Goal: Information Seeking & Learning: Learn about a topic

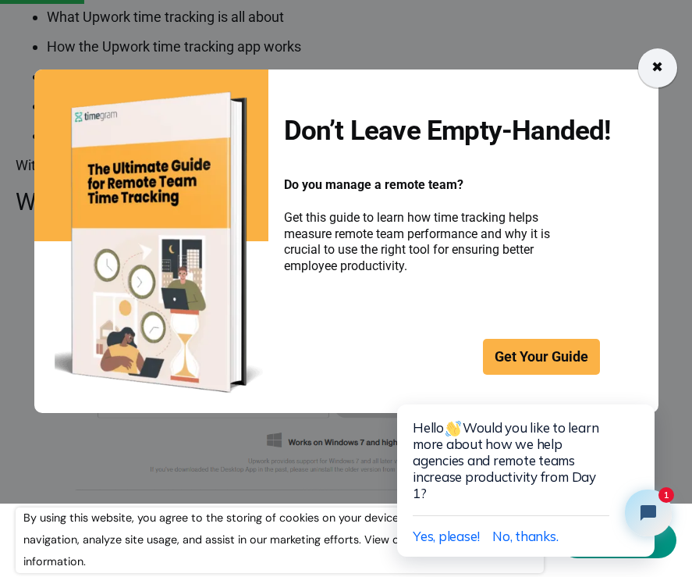
scroll to position [963, 0]
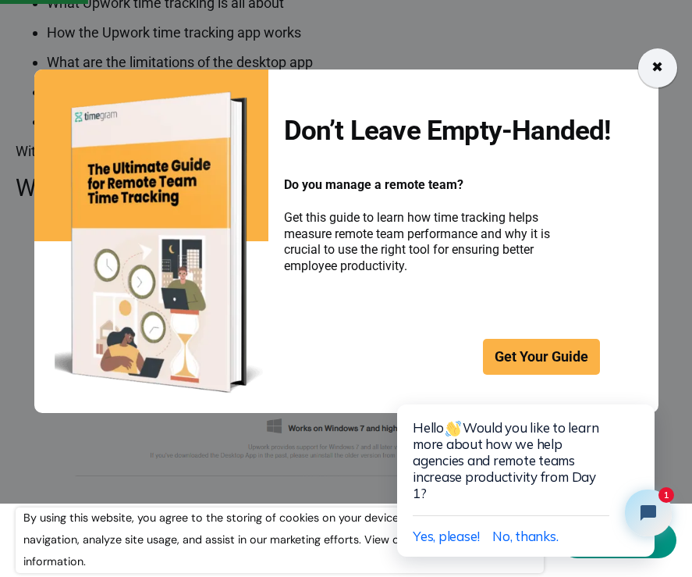
click at [670, 62] on div "✖" at bounding box center [658, 67] width 39 height 39
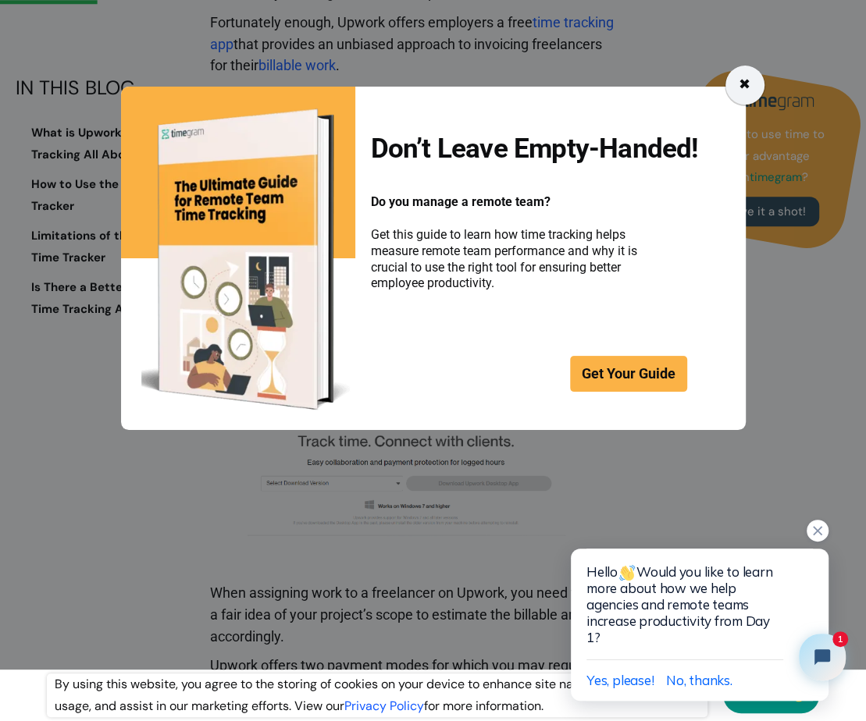
scroll to position [0, 0]
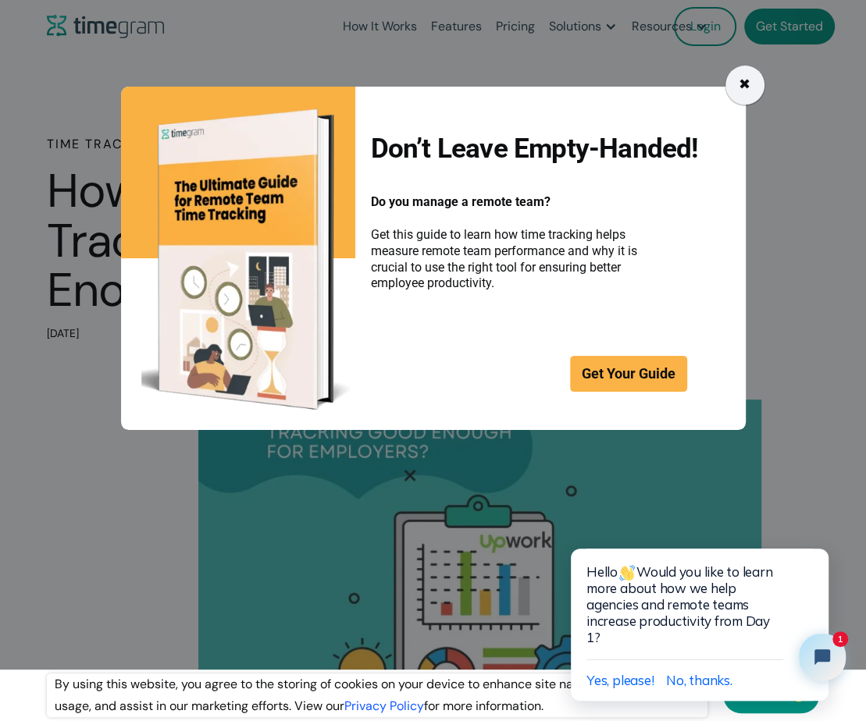
click at [692, 75] on div "✖" at bounding box center [744, 85] width 12 height 22
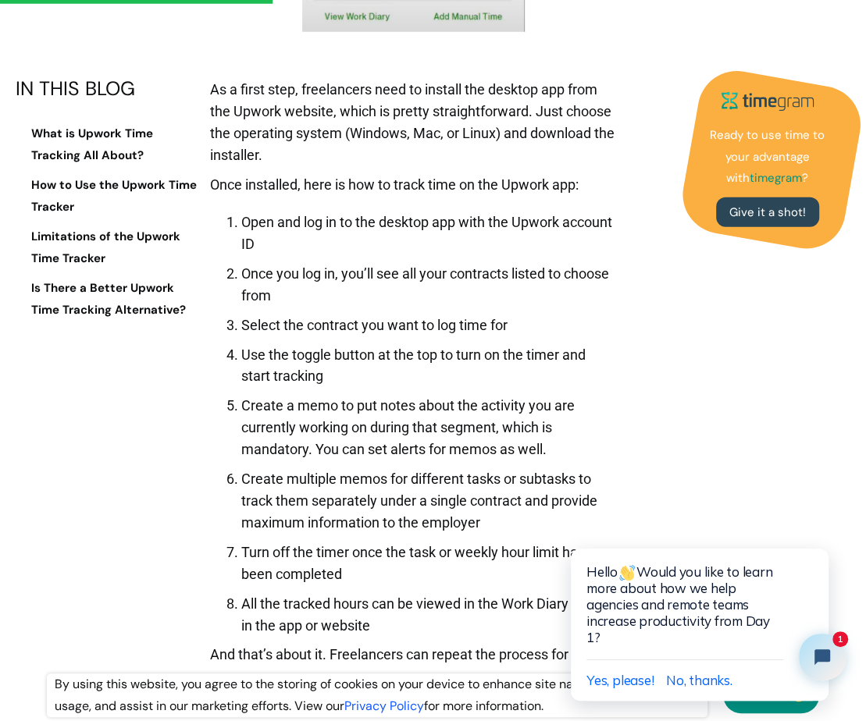
scroll to position [2617, 0]
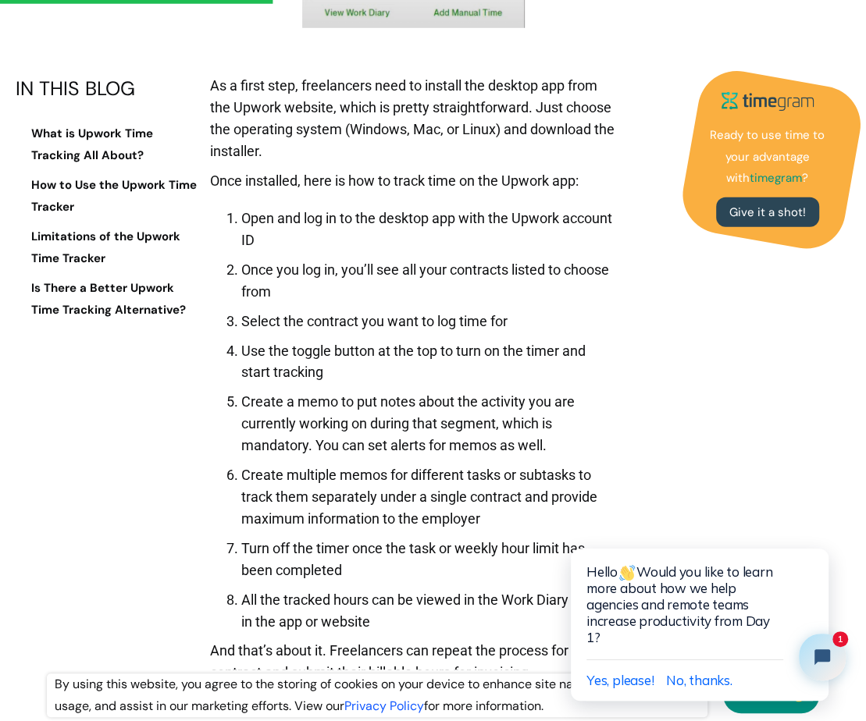
click at [286, 357] on li "Use the toggle button at the top to turn on the timer and start tracking" at bounding box center [429, 362] width 376 height 44
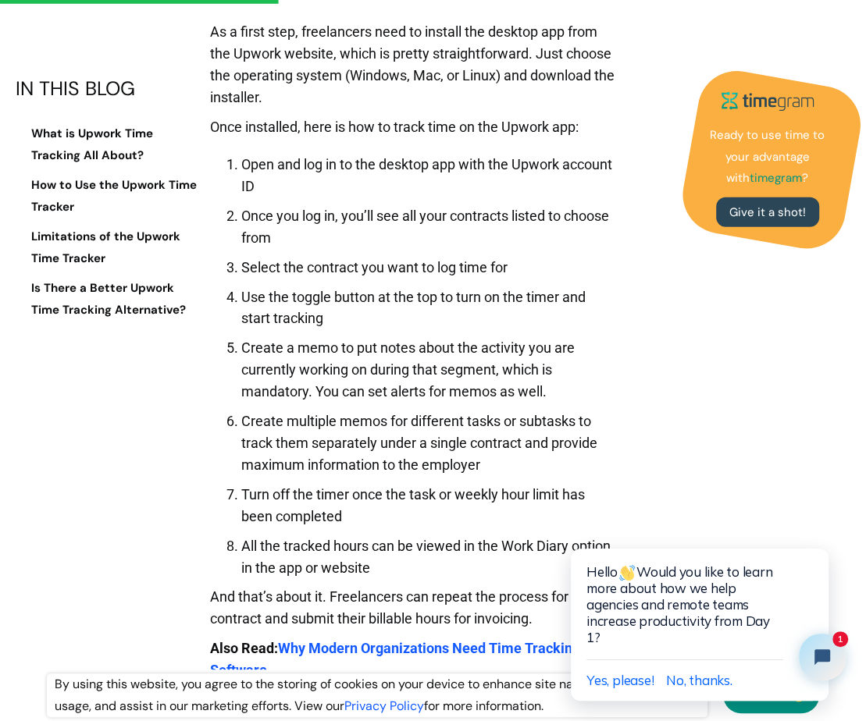
click at [276, 372] on li "Create a memo to put notes about the activity you are currently working on duri…" at bounding box center [429, 370] width 376 height 66
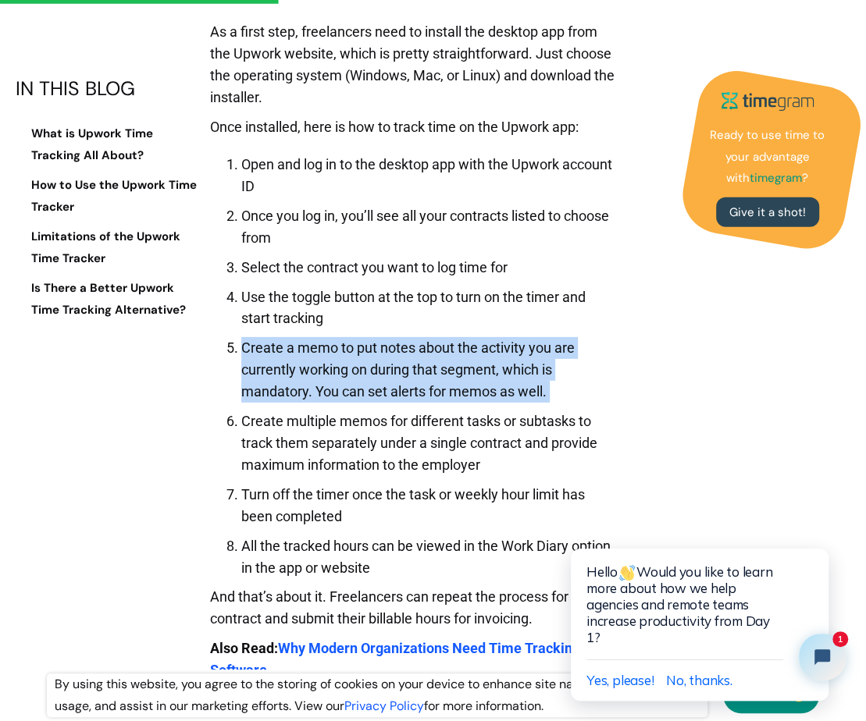
click at [276, 372] on li "Create a memo to put notes about the activity you are currently working on duri…" at bounding box center [429, 370] width 376 height 66
copy li "Create a memo to put notes about the activity you are currently working on duri…"
click at [332, 442] on li "Create multiple memos for different tasks or subtasks to track them separately …" at bounding box center [429, 444] width 376 height 66
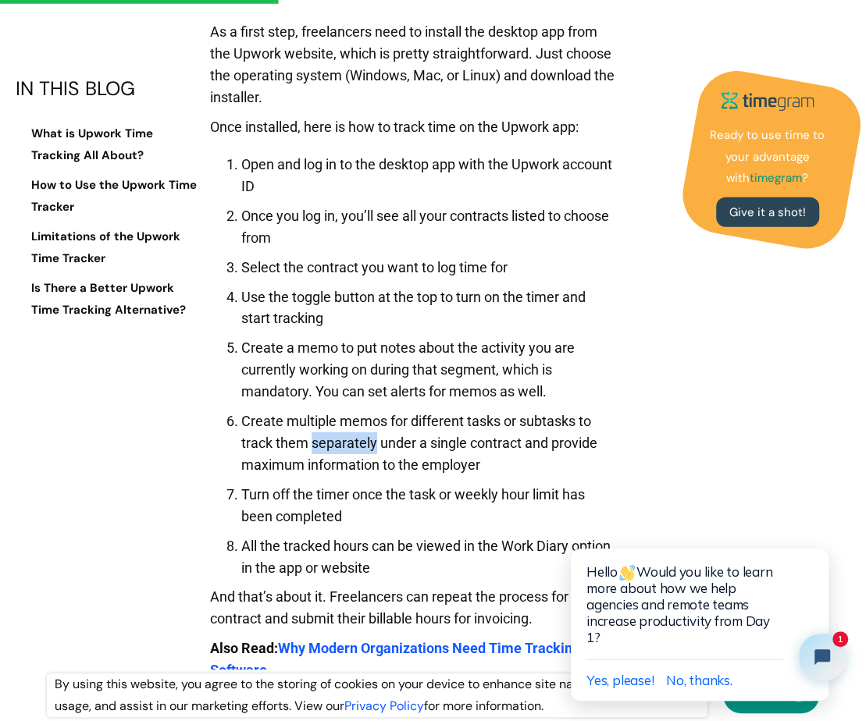
click at [332, 442] on li "Create multiple memos for different tasks or subtasks to track them separately …" at bounding box center [429, 444] width 376 height 66
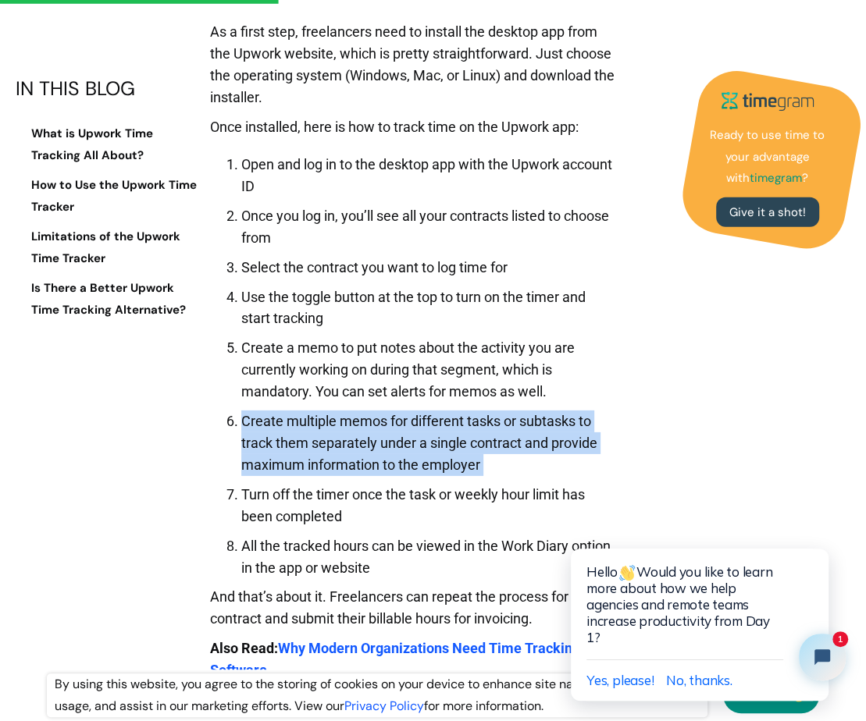
click at [251, 446] on li "Create multiple memos for different tasks or subtasks to track them separately …" at bounding box center [429, 444] width 376 height 66
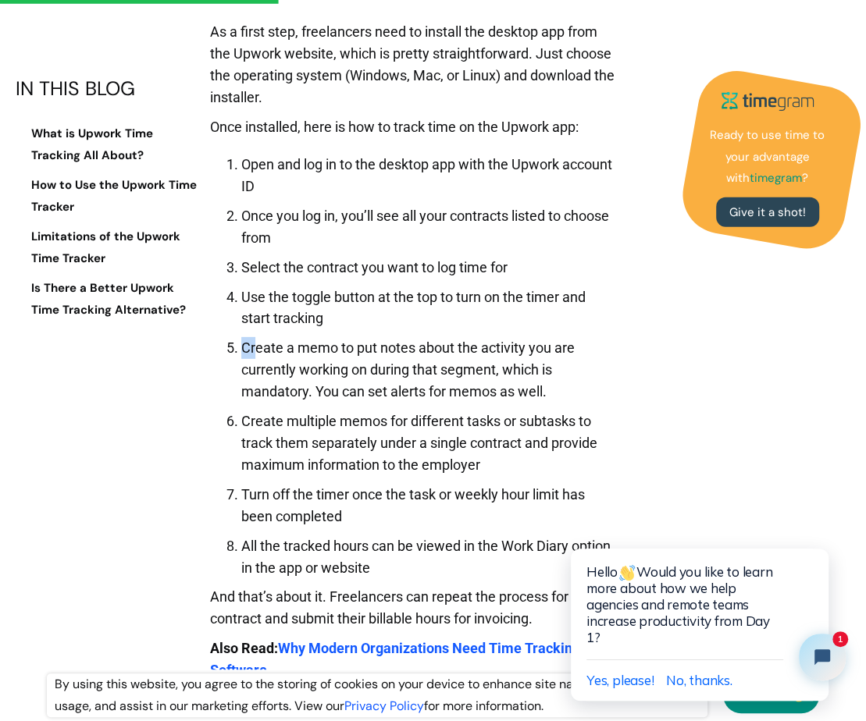
drag, startPoint x: 226, startPoint y: 343, endPoint x: 262, endPoint y: 343, distance: 35.9
click at [262, 343] on li "Create a memo to put notes about the activity you are currently working on duri…" at bounding box center [429, 370] width 376 height 66
click at [240, 432] on ol "Open and log in to the desktop app with the Upwork account ID Once you log in, …" at bounding box center [413, 362] width 407 height 432
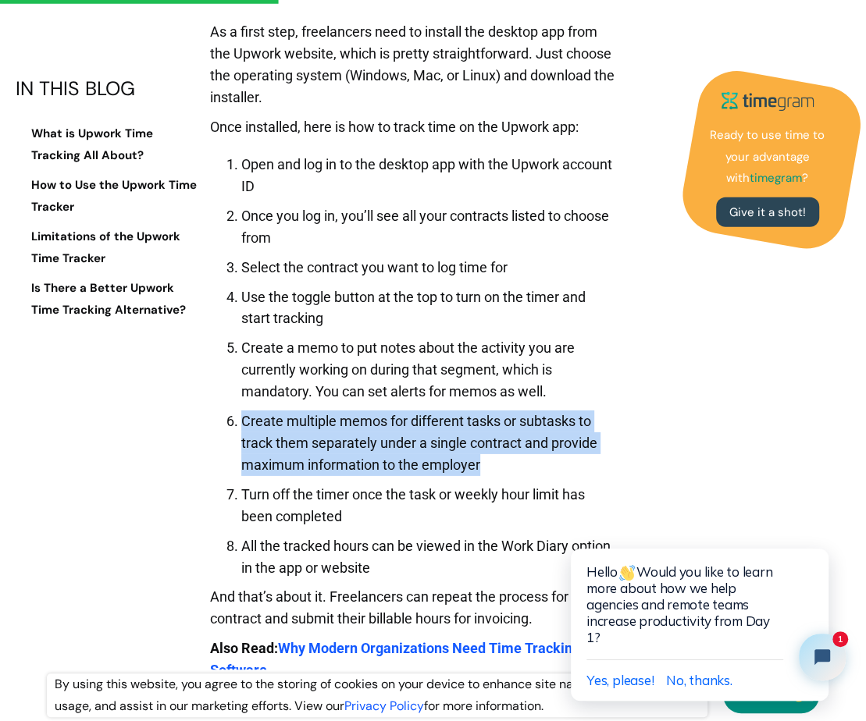
drag, startPoint x: 242, startPoint y: 413, endPoint x: 518, endPoint y: 461, distance: 280.4
click at [518, 461] on li "Create multiple memos for different tasks or subtasks to track them separately …" at bounding box center [429, 444] width 376 height 66
copy li "Create multiple memos for different tasks or subtasks to track them separately …"
click at [276, 524] on li "Turn off the timer once the task or weekly hour limit has been completed" at bounding box center [429, 506] width 376 height 44
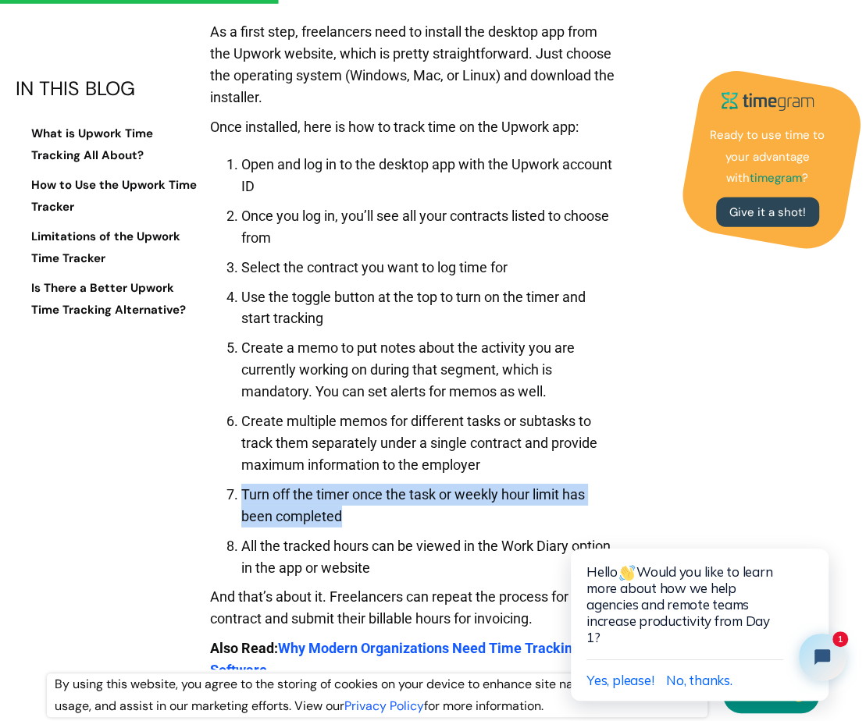
drag, startPoint x: 237, startPoint y: 495, endPoint x: 385, endPoint y: 516, distance: 149.0
click at [385, 516] on li "Turn off the timer once the task or weekly hour limit has been completed" at bounding box center [429, 506] width 376 height 44
copy li "Turn off the timer once the task or weekly hour limit has been completed"
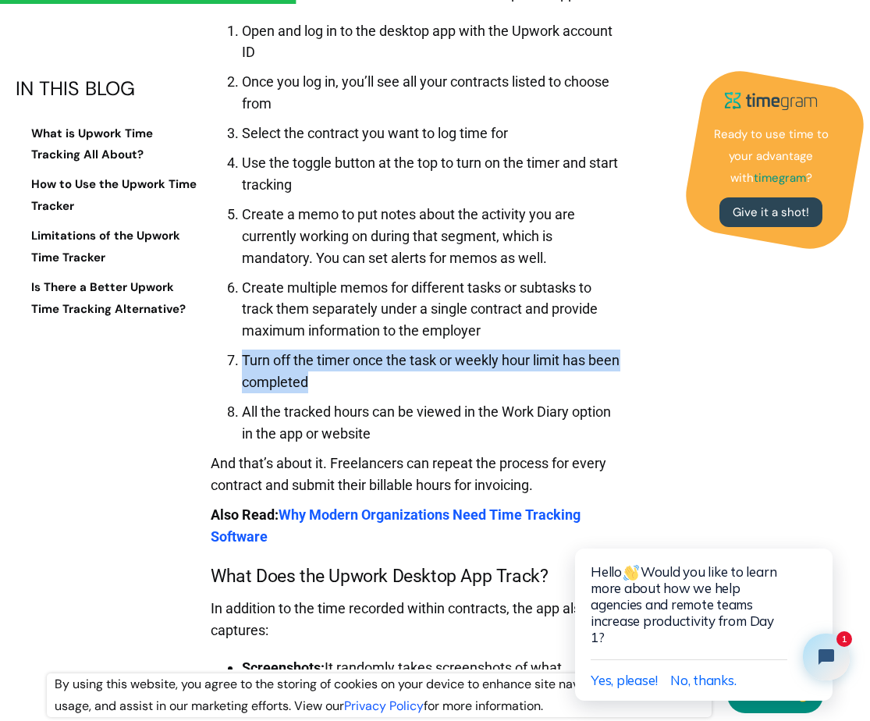
scroll to position [2830, 0]
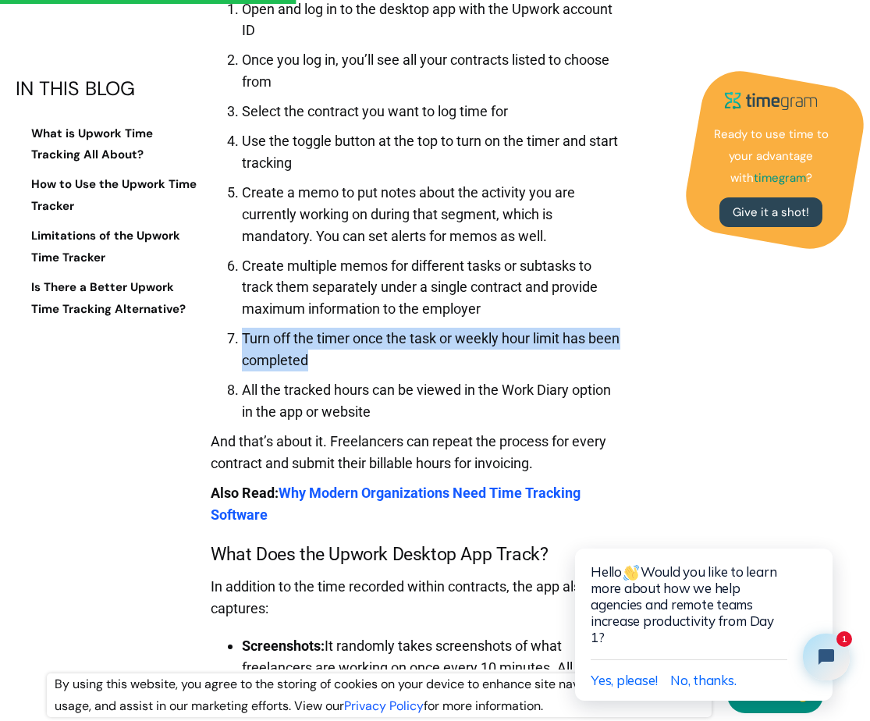
click at [384, 392] on li "All the tracked hours can be viewed in the Work Diary option in the app or webs…" at bounding box center [431, 401] width 379 height 44
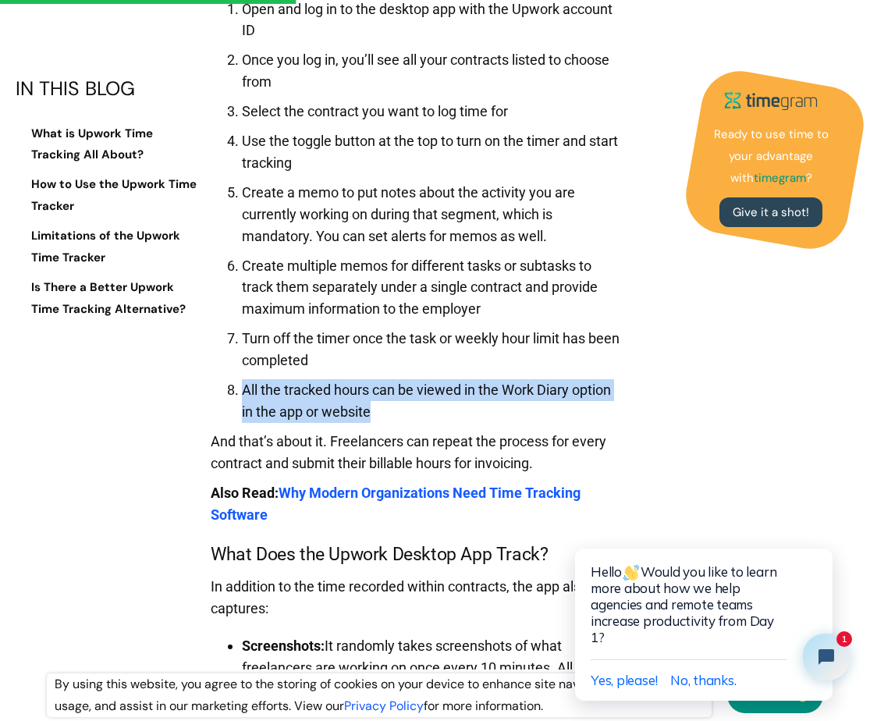
drag, startPoint x: 272, startPoint y: 390, endPoint x: 399, endPoint y: 406, distance: 128.2
click at [399, 406] on li "All the tracked hours can be viewed in the Work Diary option in the app or webs…" at bounding box center [431, 401] width 379 height 44
copy li "All the tracked hours can be viewed in the Work Diary option in the app or webs…"
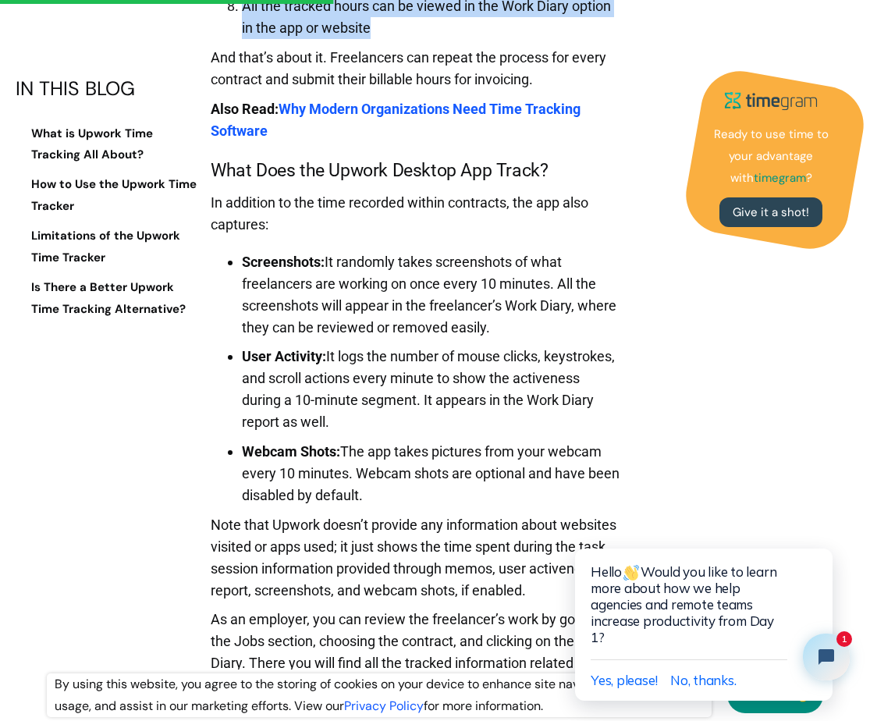
scroll to position [3237, 0]
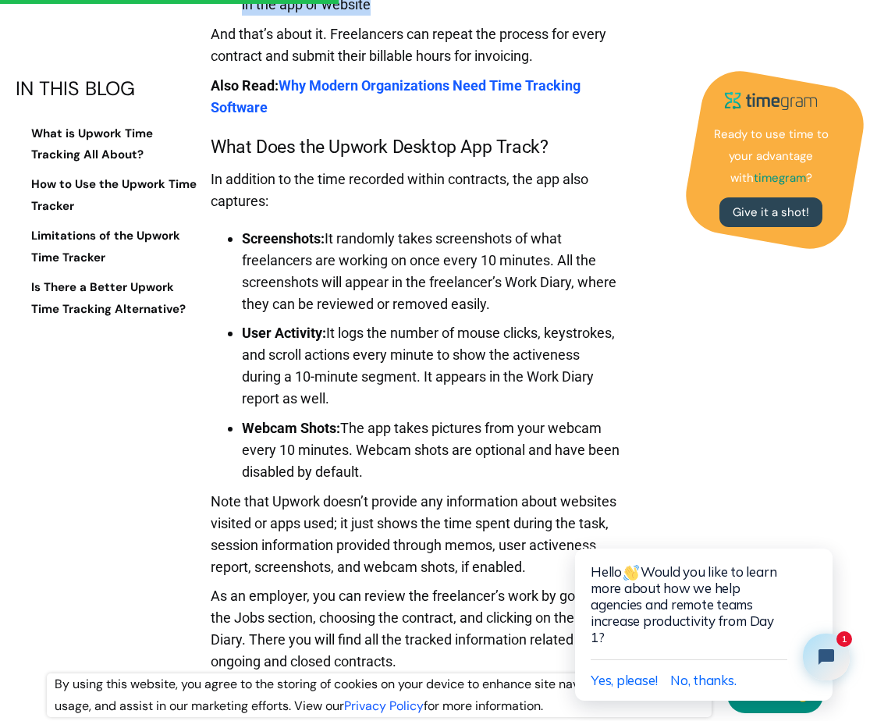
drag, startPoint x: 214, startPoint y: 142, endPoint x: 486, endPoint y: 407, distance: 379.8
click at [486, 407] on li "User Activity: It logs the number of mouse clicks, keystrokes, and scroll actio…" at bounding box center [431, 365] width 379 height 87
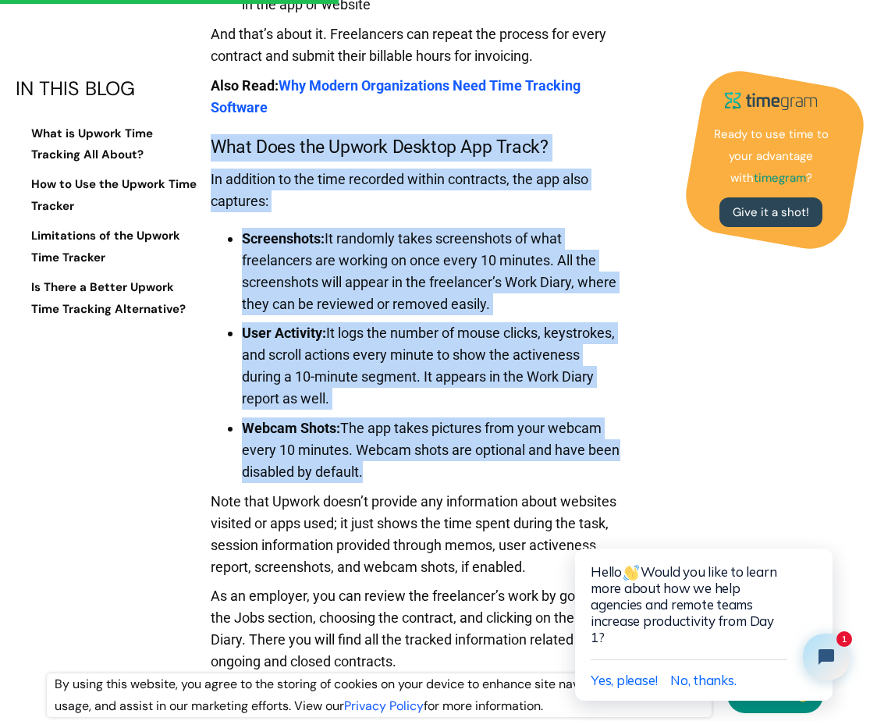
drag, startPoint x: 211, startPoint y: 144, endPoint x: 472, endPoint y: 474, distance: 420.1
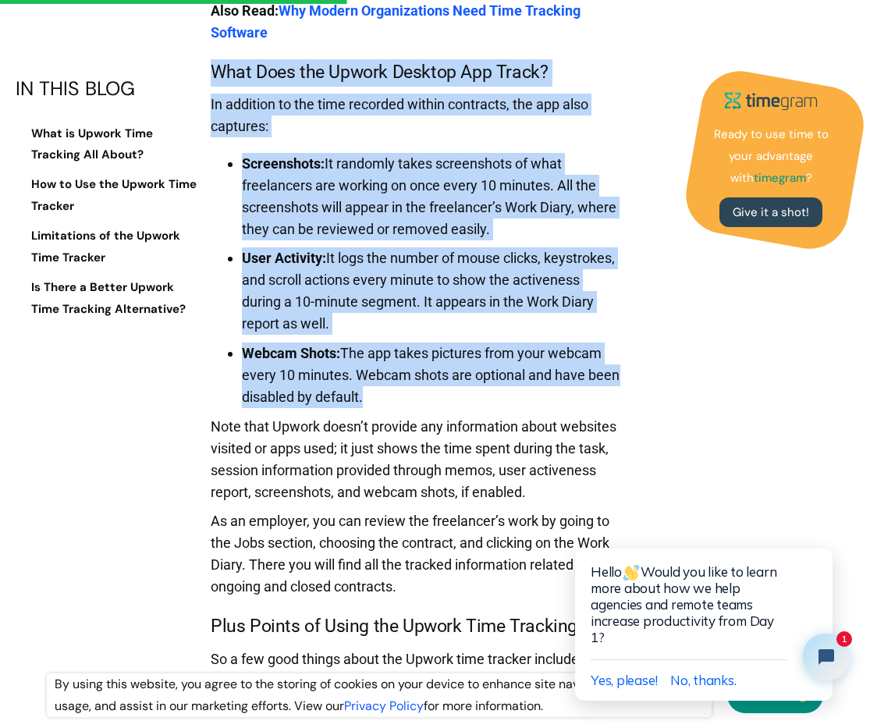
scroll to position [3315, 0]
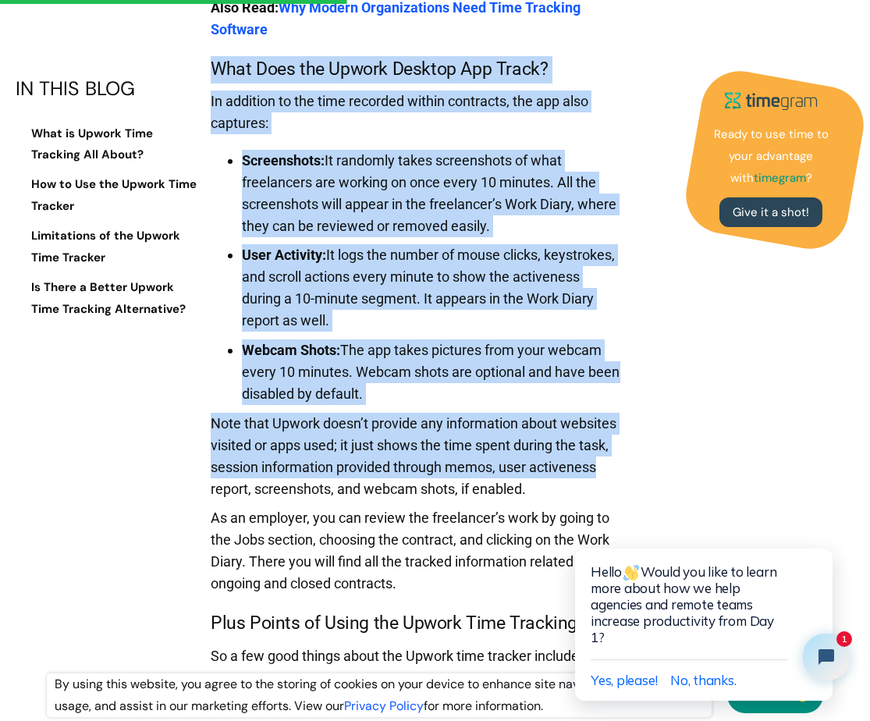
drag, startPoint x: 205, startPoint y: 71, endPoint x: 625, endPoint y: 473, distance: 582.0
click at [617, 482] on p "Note that Upwork doesn’t provide any information about websites visited or apps…" at bounding box center [416, 460] width 410 height 95
drag, startPoint x: 219, startPoint y: 74, endPoint x: 418, endPoint y: 591, distance: 553.8
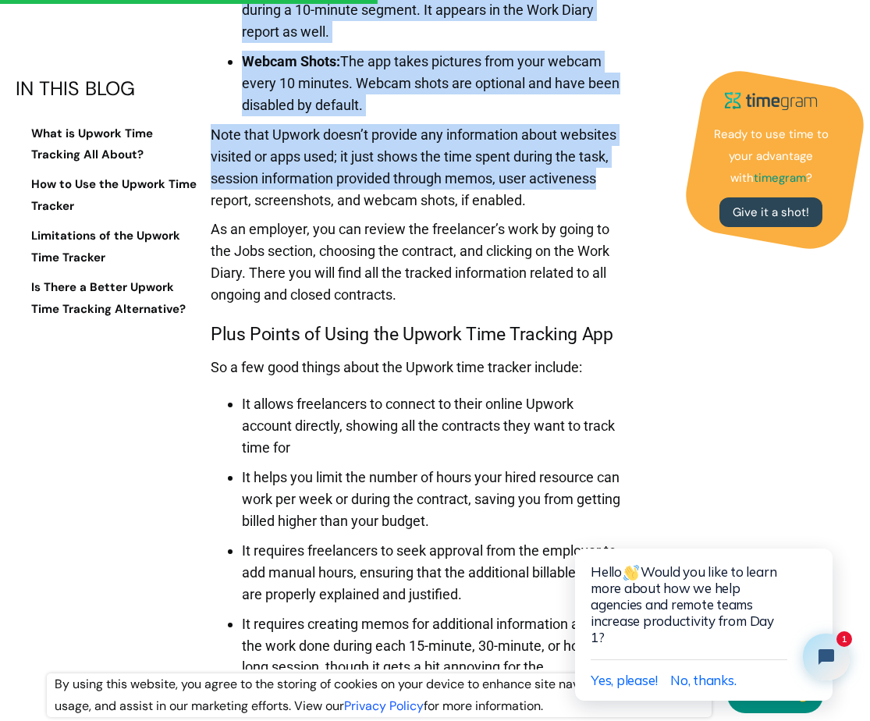
scroll to position [3613, 0]
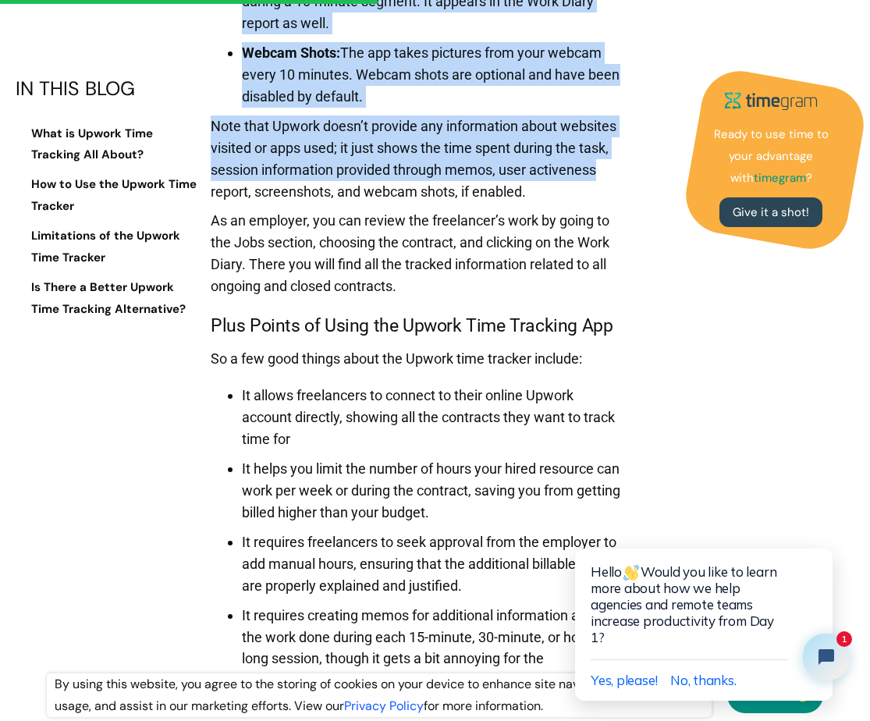
copy div "hat Does the Upwork Desktop App Track? In addition to the time recorded within …"
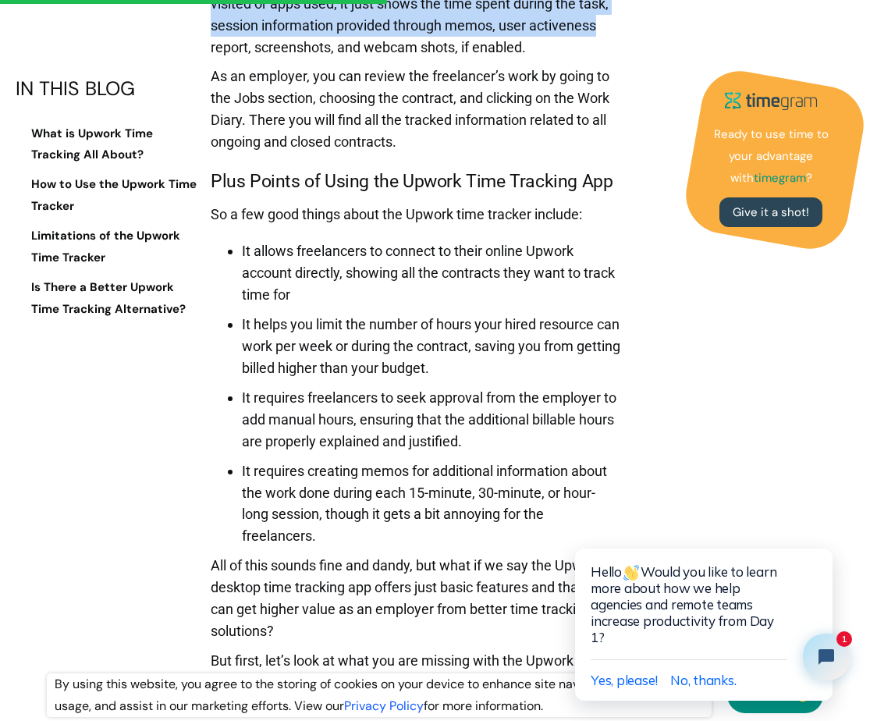
scroll to position [3760, 0]
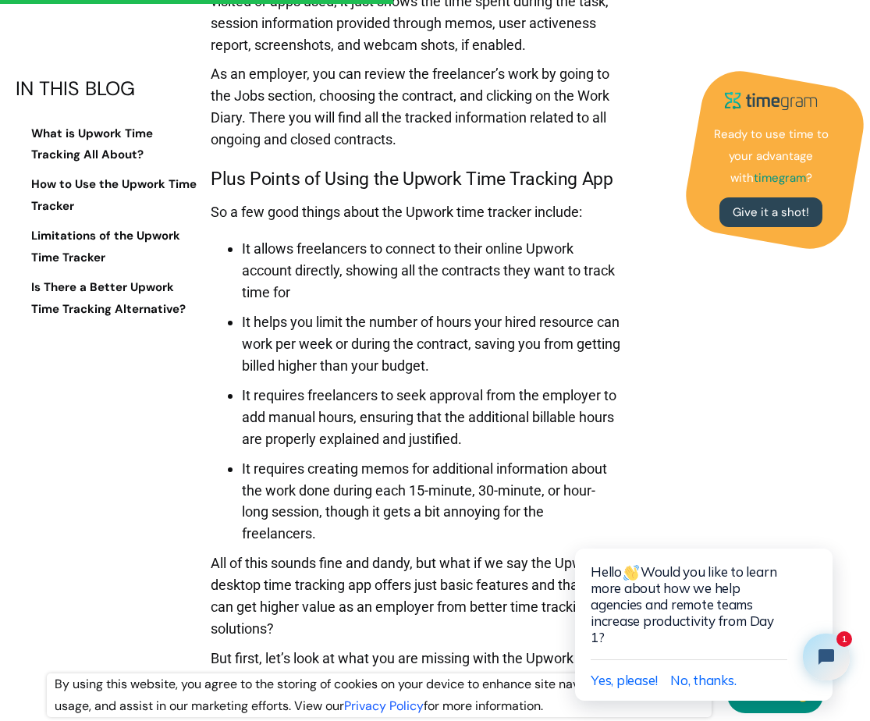
click at [299, 294] on li "It allows freelancers to connect to their online Upwork account directly, showi…" at bounding box center [431, 271] width 379 height 66
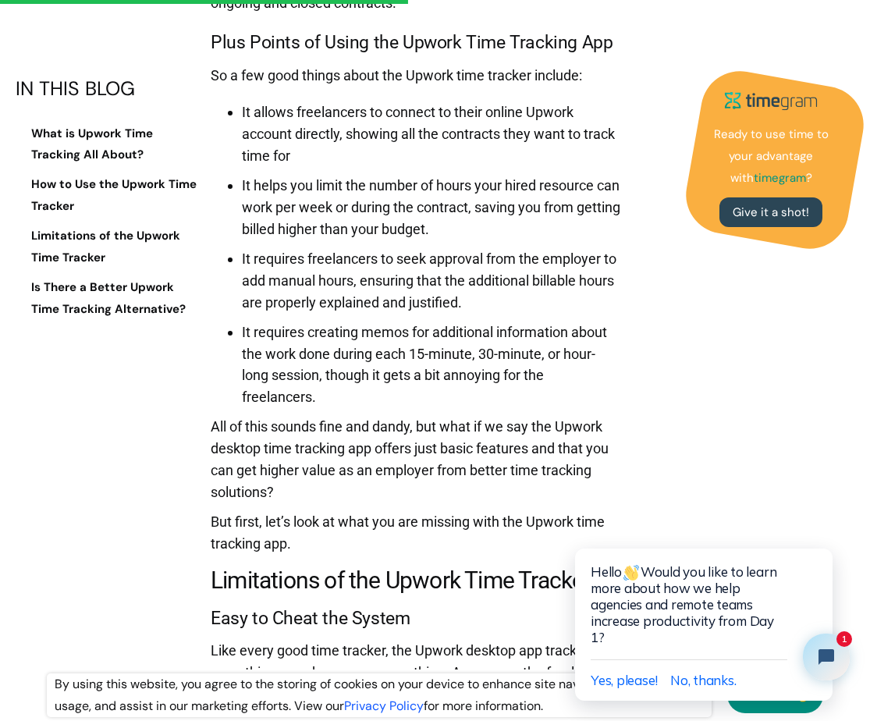
scroll to position [3900, 0]
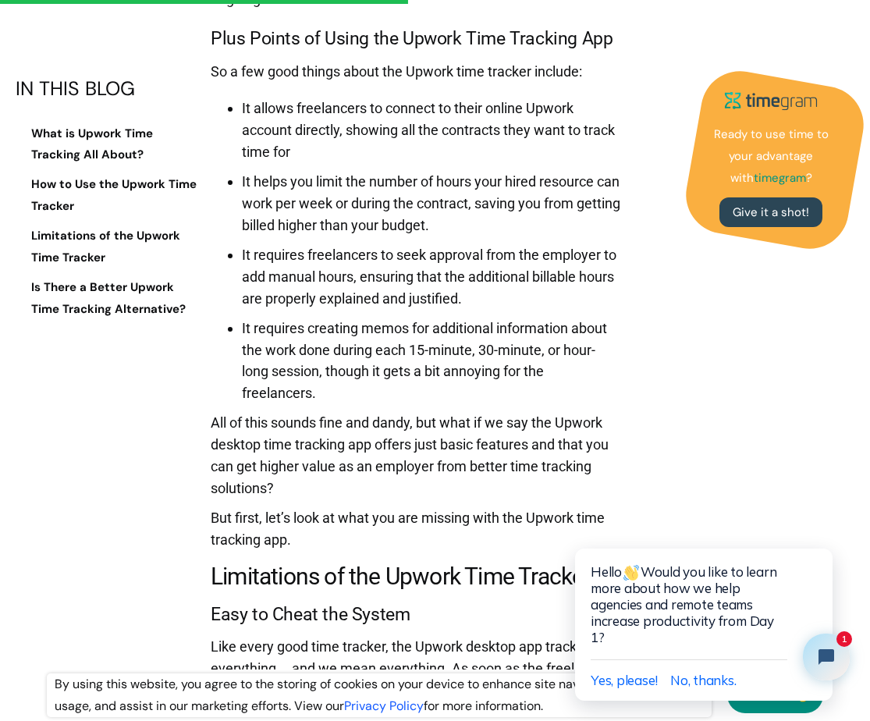
click at [365, 369] on li "It requires creating memos for additional information about the work done durin…" at bounding box center [431, 361] width 379 height 87
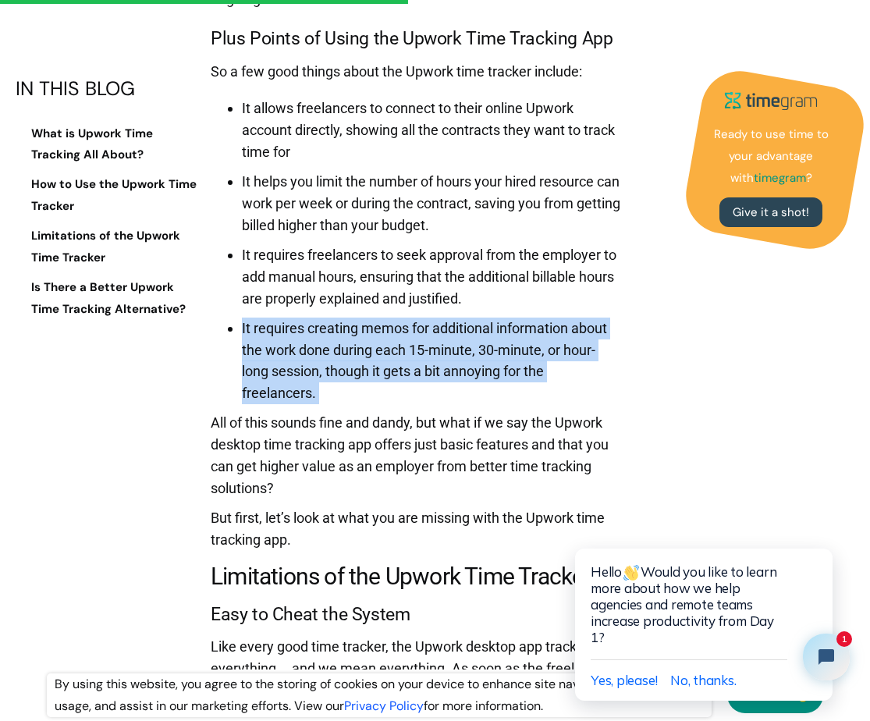
click at [365, 369] on li "It requires creating memos for additional information about the work done durin…" at bounding box center [431, 361] width 379 height 87
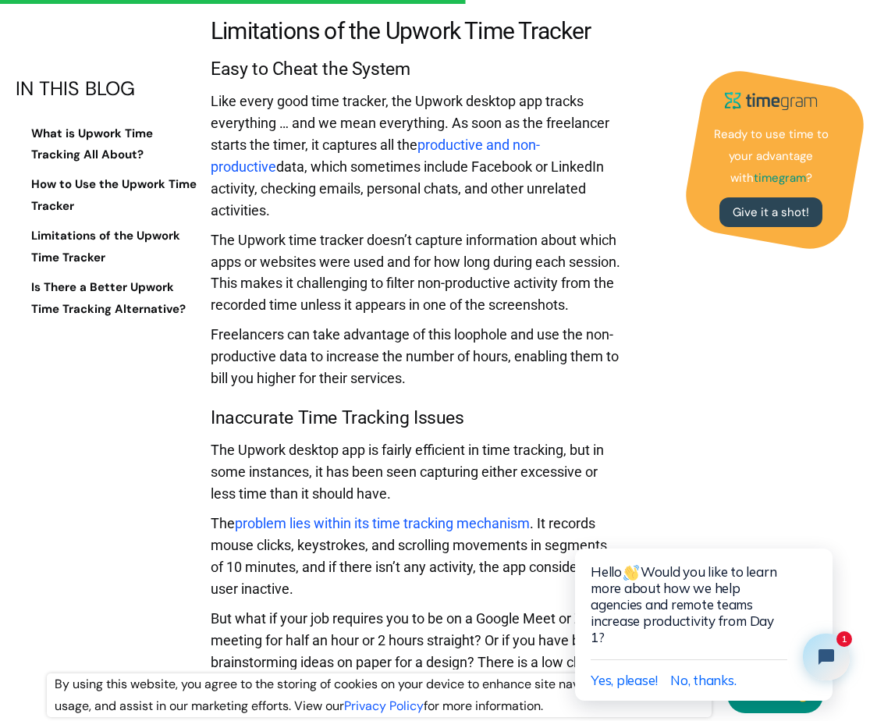
scroll to position [4448, 0]
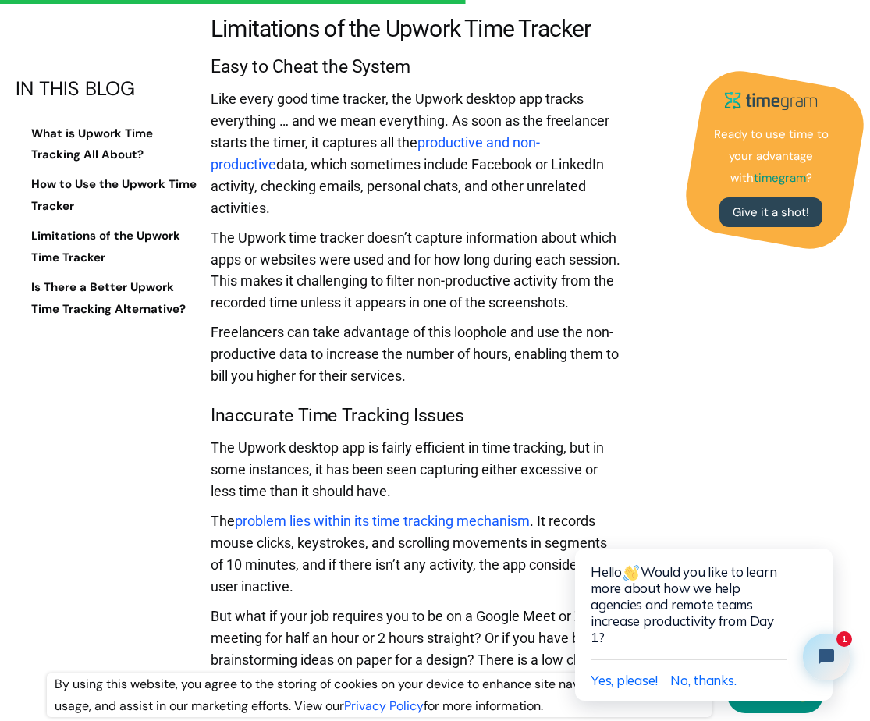
drag, startPoint x: 208, startPoint y: 55, endPoint x: 514, endPoint y: 386, distance: 450.8
click at [514, 386] on div "IN THIS BLOG What is Upwork Time Tracking All About? How to Use the Upwork Time…" at bounding box center [439, 107] width 847 height 7620
copy div "Easy to Cheat the System Like every good time tracker, the Upwork desktop app t…"
click at [484, 227] on p "The Upwork time tracker doesn’t capture information about which apps or website…" at bounding box center [416, 274] width 410 height 95
click at [481, 141] on link "productive and non-productive" at bounding box center [375, 153] width 329 height 38
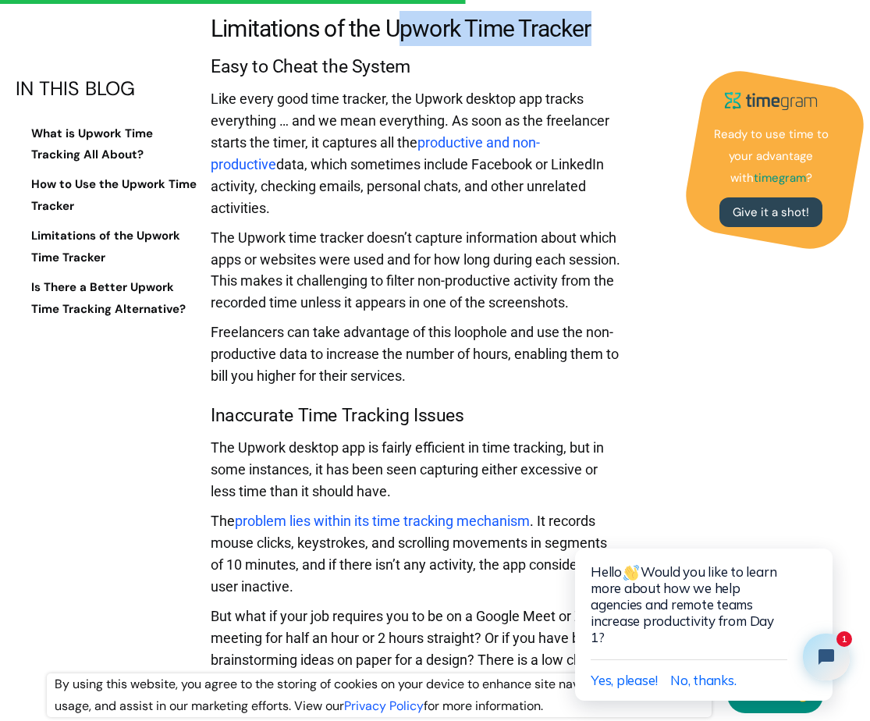
drag, startPoint x: 397, startPoint y: 20, endPoint x: 721, endPoint y: 20, distance: 324.7
click at [692, 20] on div "IN THIS BLOG What is Upwork Time Tracking All About? How to Use the Upwork Time…" at bounding box center [439, 107] width 847 height 7620
copy h2 "pwork Time Tracker"
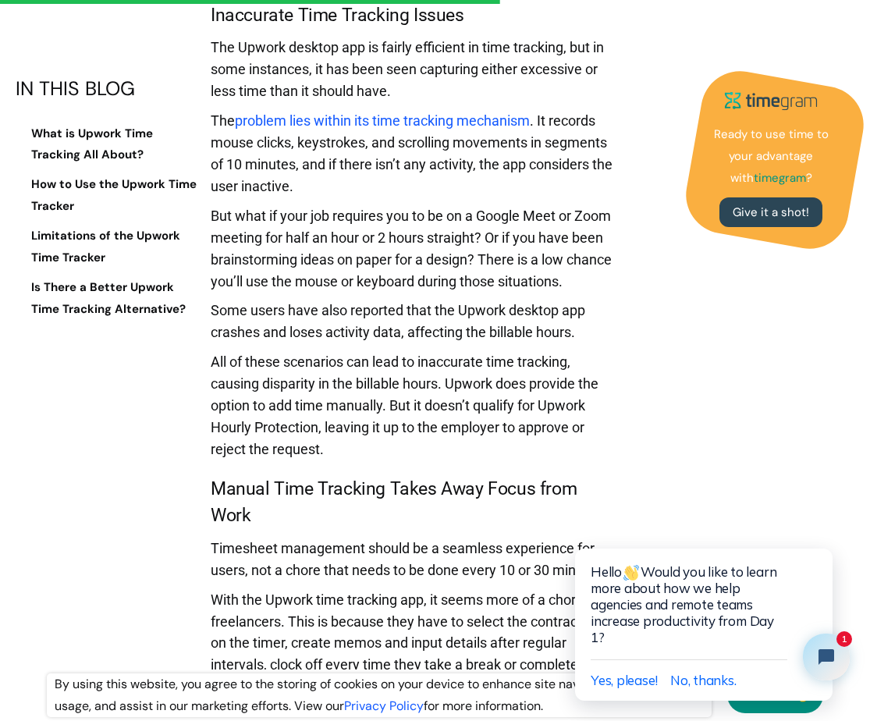
scroll to position [4856, 0]
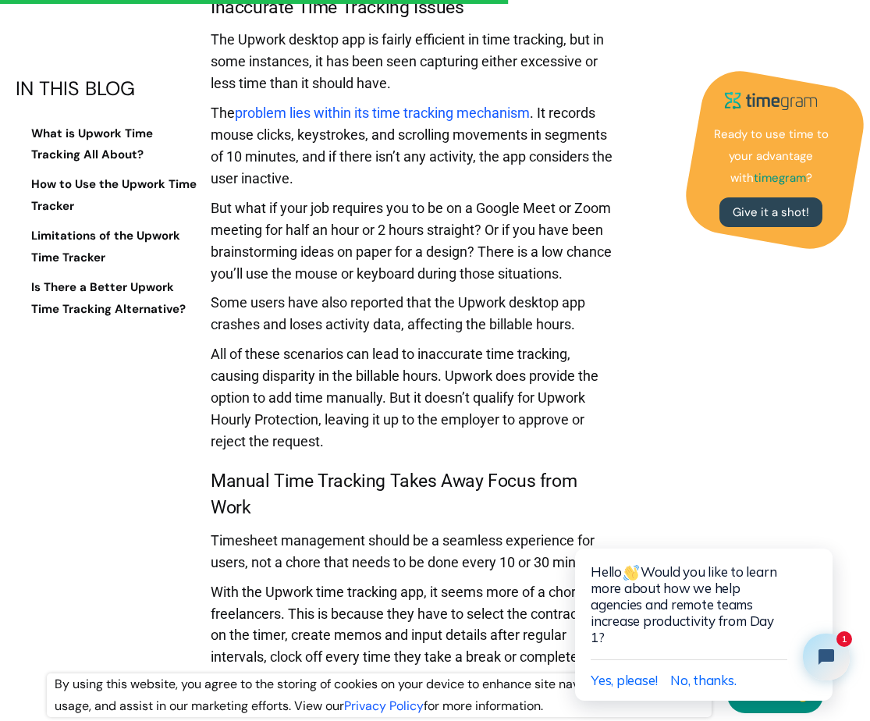
drag, startPoint x: 208, startPoint y: 113, endPoint x: 472, endPoint y: 182, distance: 271.9
copy p "The problem lies within its time tracking mechanism . It records mouse clicks, …"
click at [212, 110] on p "The problem lies within its time tracking mechanism . It records mouse clicks, …" at bounding box center [416, 149] width 410 height 95
drag, startPoint x: 208, startPoint y: 108, endPoint x: 568, endPoint y: 283, distance: 400.1
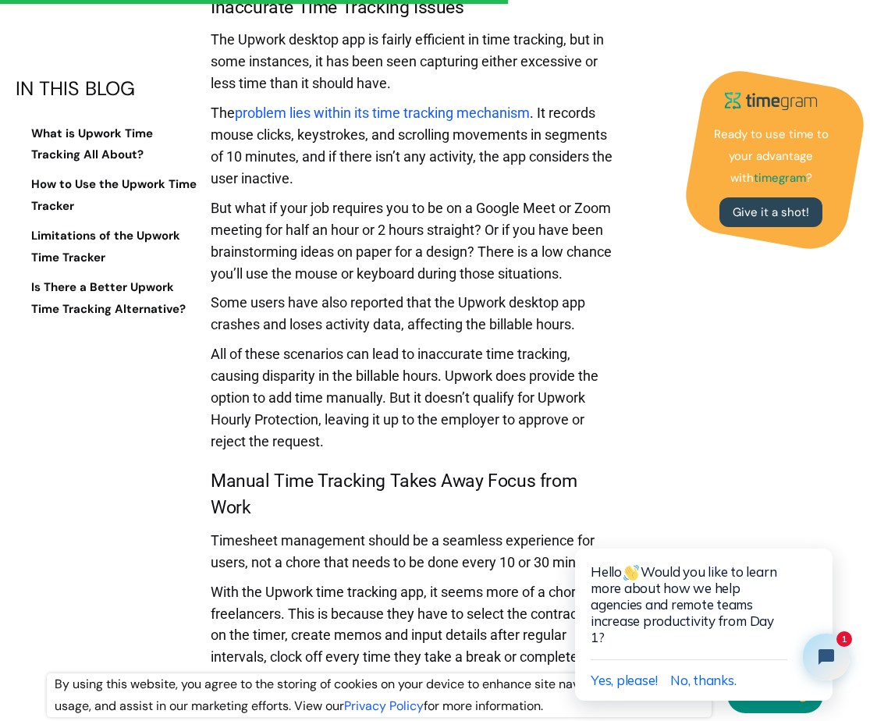
copy div "The problem lies within its time tracking mechanism . It records mouse clicks, …"
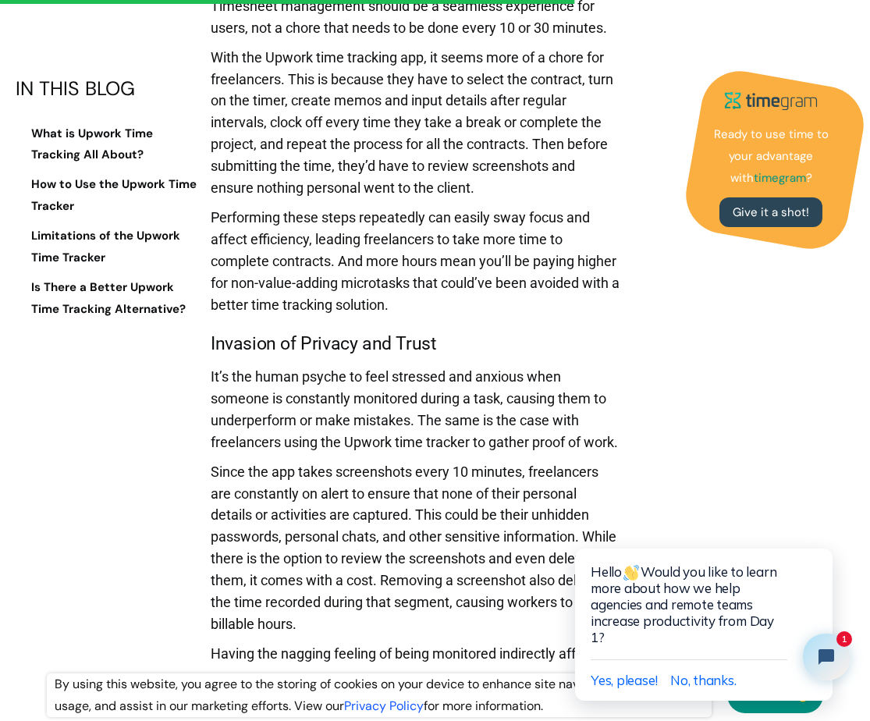
scroll to position [5553, 0]
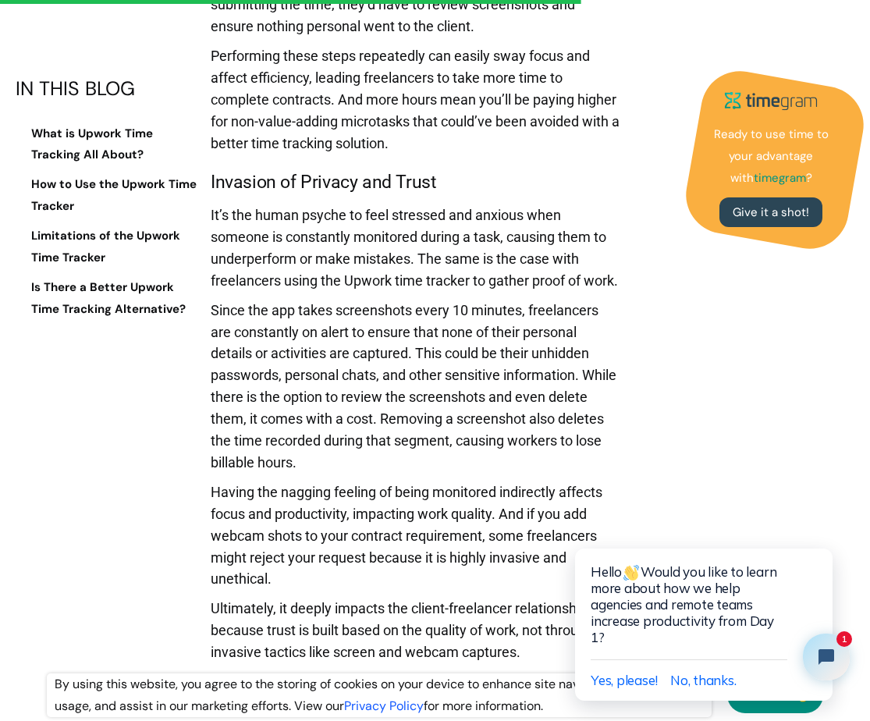
click at [277, 330] on p "Since the app takes screenshots every 10 minutes, freelancers are constantly on…" at bounding box center [416, 391] width 410 height 182
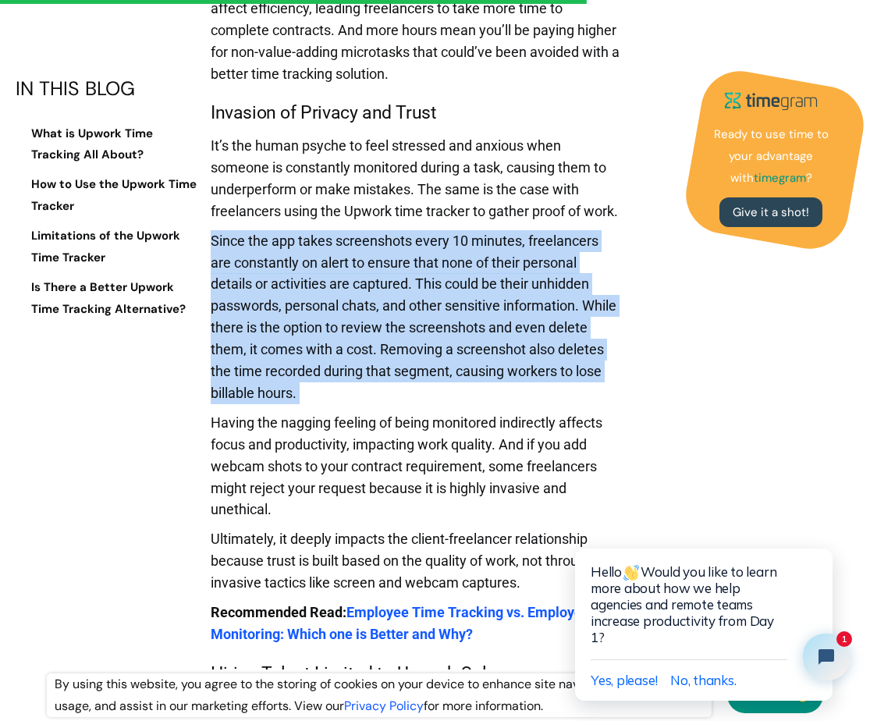
scroll to position [5625, 0]
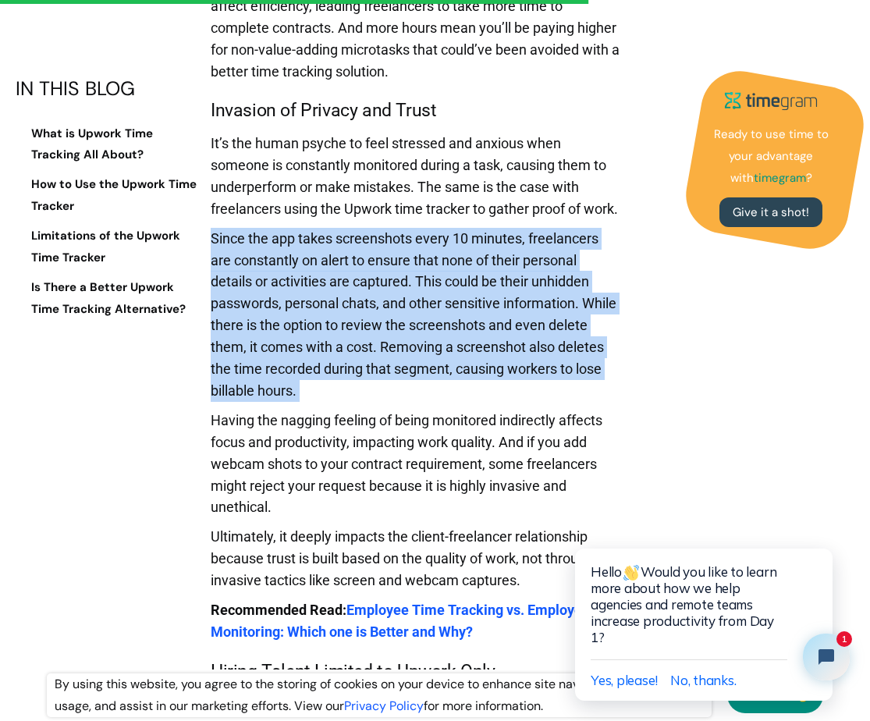
copy p "Since the app takes screenshots every 10 minutes, freelancers are constantly on…"
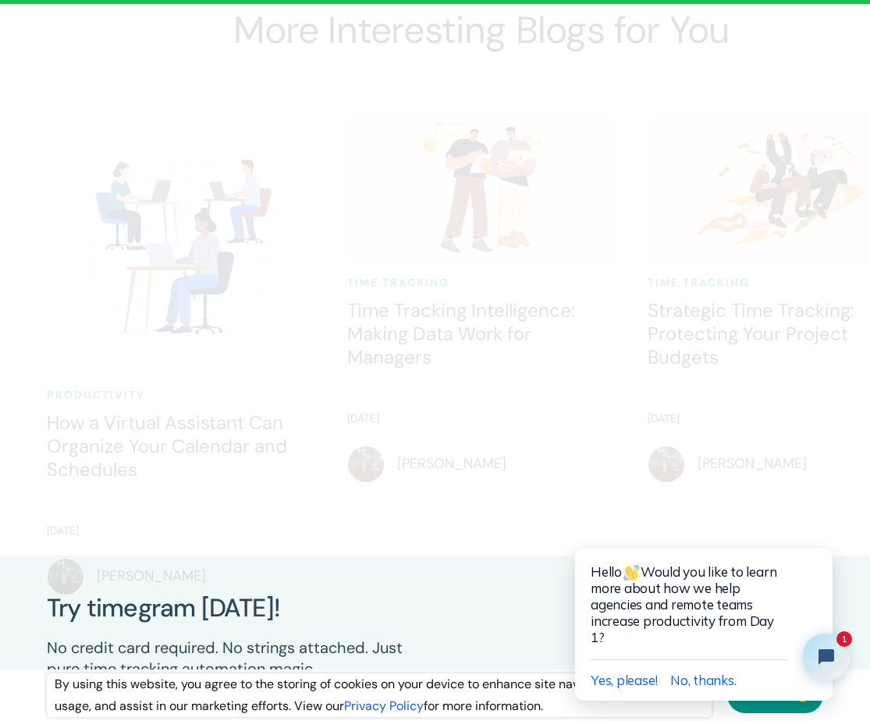
scroll to position [9177, 0]
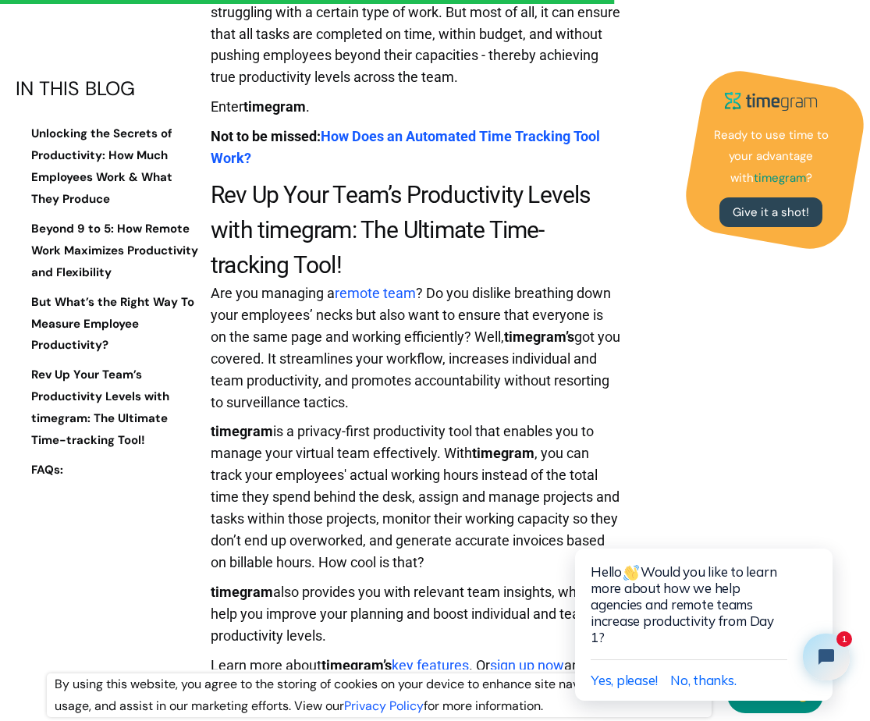
scroll to position [6042, 0]
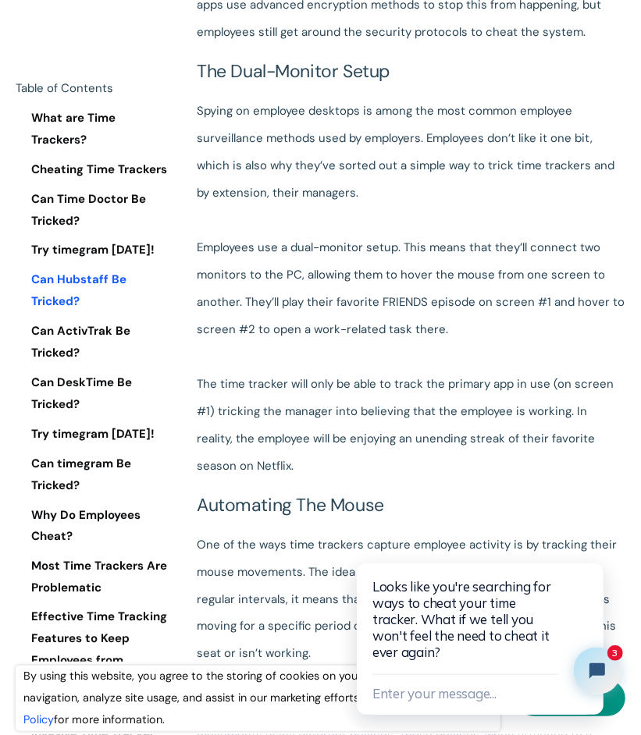
scroll to position [3230, 0]
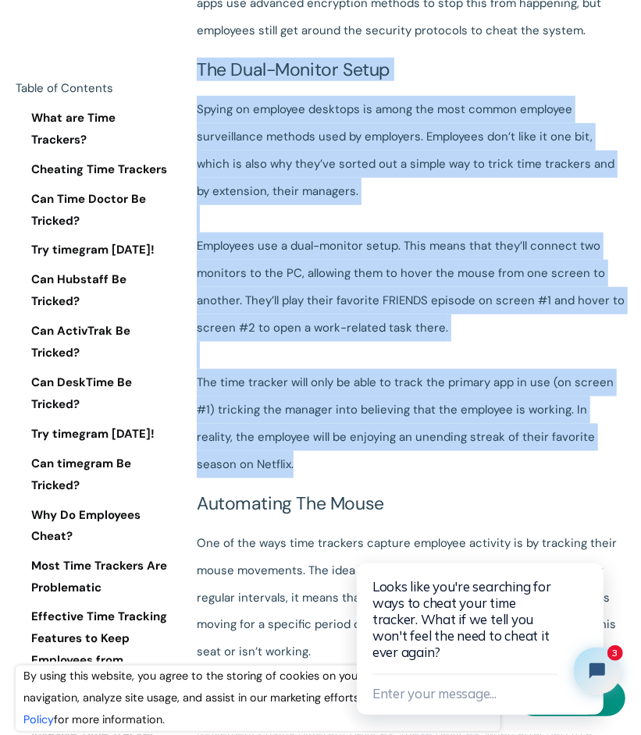
drag, startPoint x: 192, startPoint y: 37, endPoint x: 326, endPoint y: 443, distance: 427.3
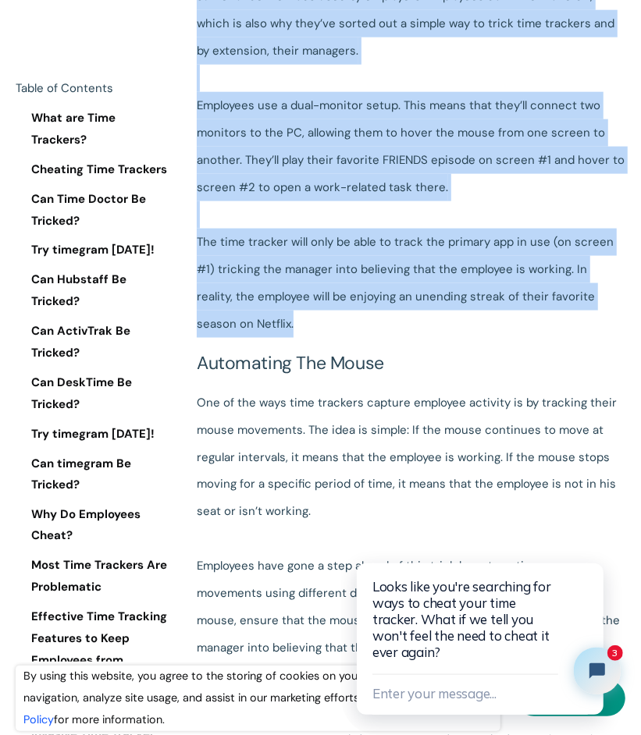
copy div "The dual-monitor setup Spying on employee desktops is among the most common emp…"
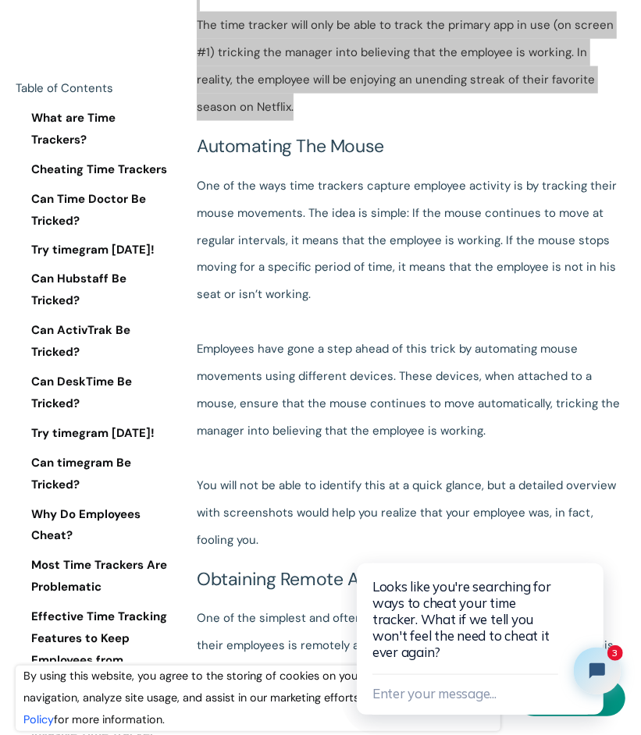
scroll to position [3600, 0]
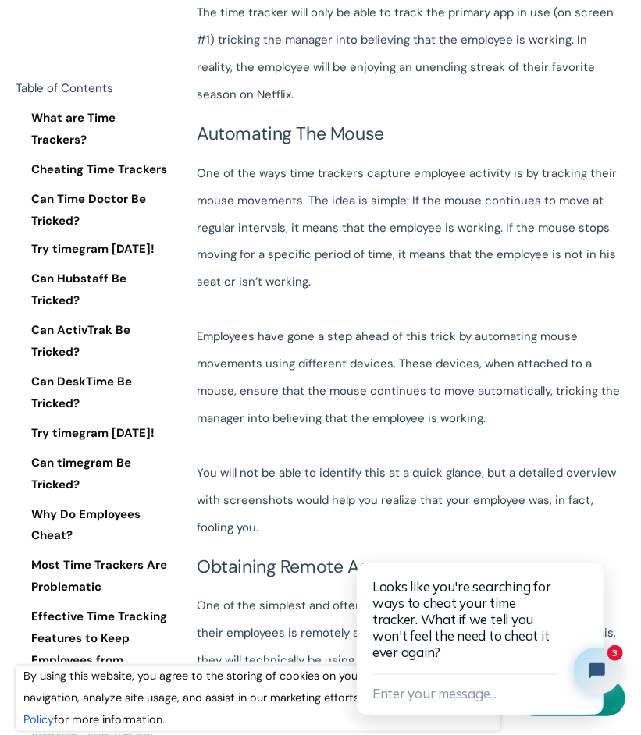
click at [277, 261] on p "One of the ways time trackers capture employee activity is by tracking their mo…" at bounding box center [411, 351] width 429 height 383
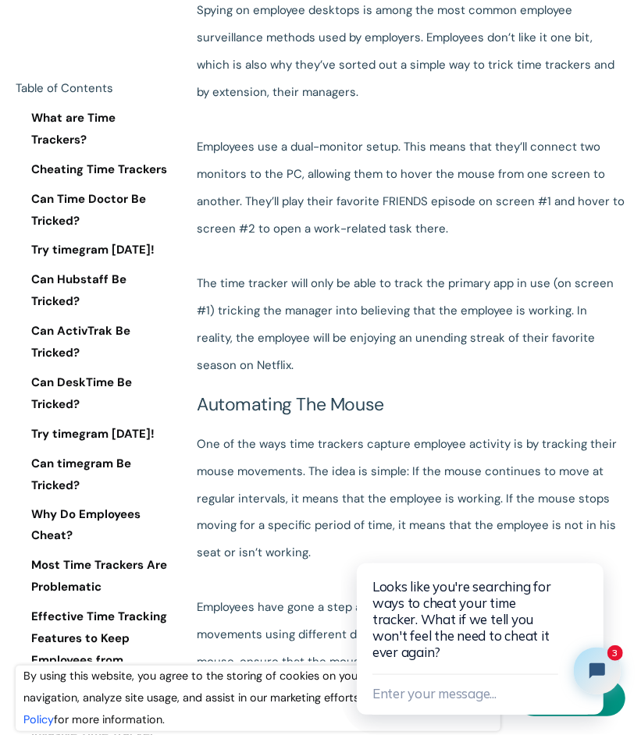
scroll to position [3556, 0]
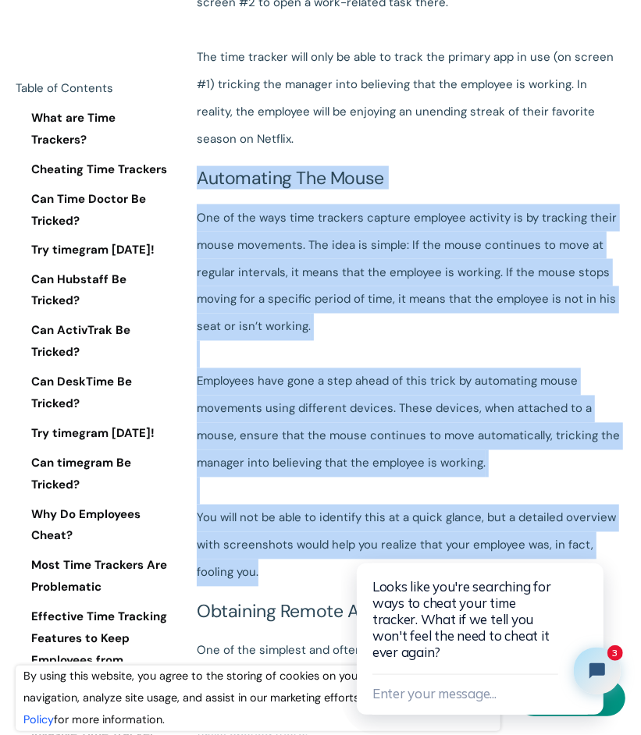
drag, startPoint x: 201, startPoint y: 148, endPoint x: 251, endPoint y: 557, distance: 411.3
copy div "Automating the mouse One of the ways time trackers capture employee activity is…"
